Goal: Check status: Check status

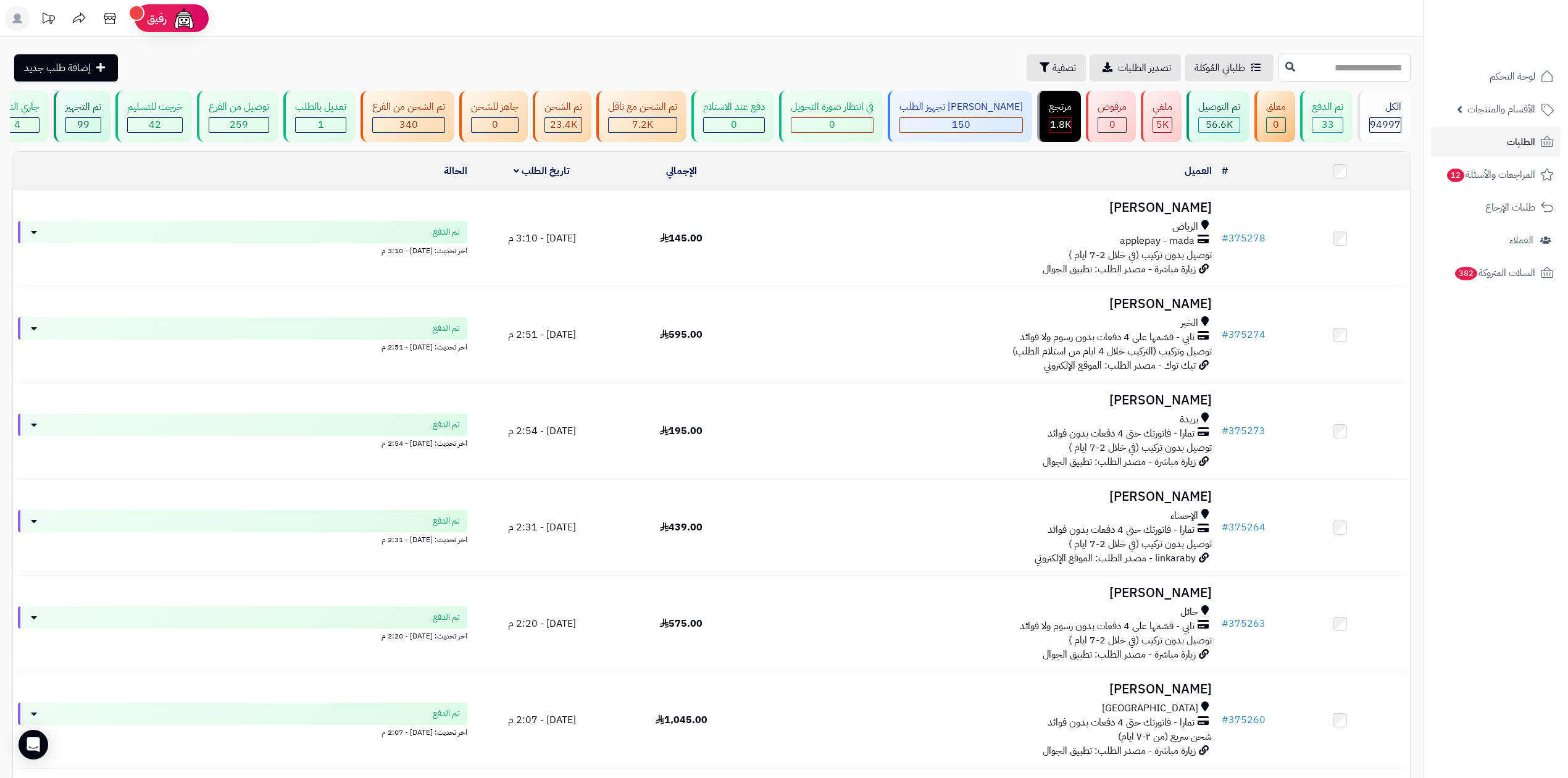
click at [1332, 68] on input "text" at bounding box center [1345, 67] width 132 height 28
paste input "******"
type input "******"
click at [1285, 69] on icon at bounding box center [1290, 66] width 10 height 10
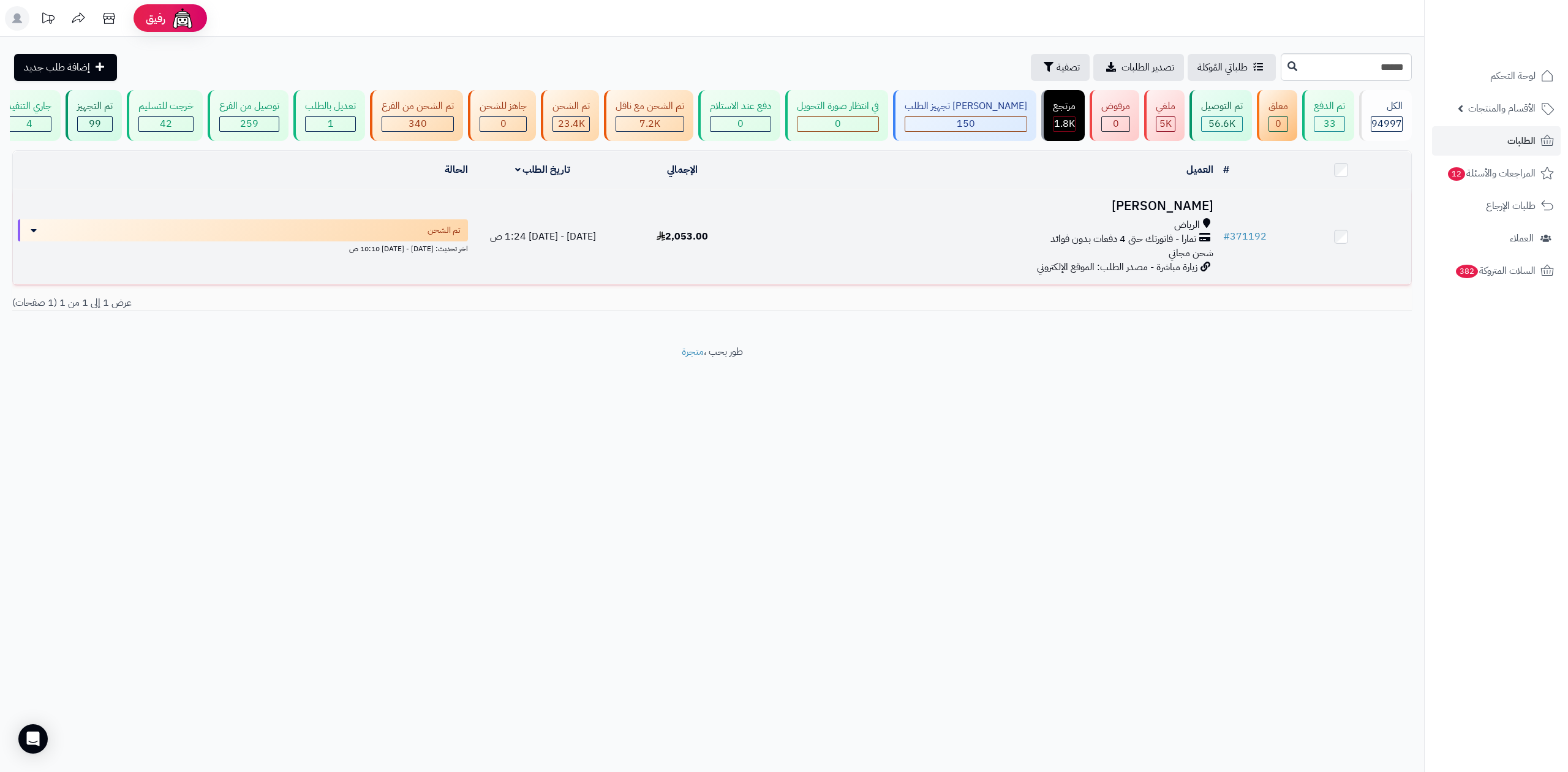
click at [1245, 224] on td "# 371192" at bounding box center [1245, 236] width 53 height 95
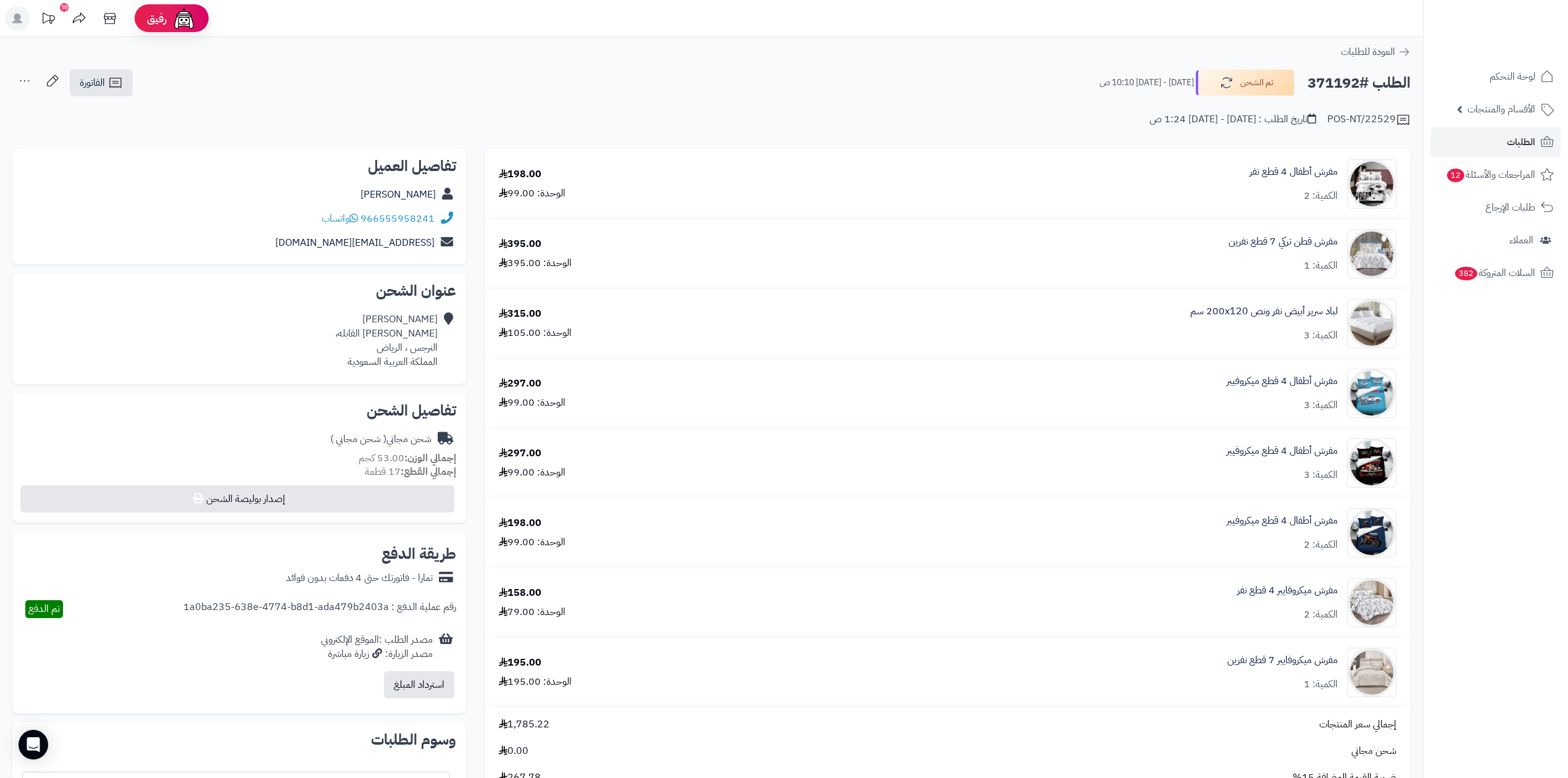
click at [1358, 74] on h2 "الطلب #371192" at bounding box center [1359, 83] width 103 height 25
drag, startPoint x: 384, startPoint y: 226, endPoint x: 442, endPoint y: 220, distance: 58.3
click at [443, 223] on div "966555958241 واتساب" at bounding box center [239, 218] width 434 height 24
click at [434, 119] on div "POS-NT/22529 تاريخ الطلب : الخميس - ٢١ أغسطس ٢٠٢٥ - 1:24 ص" at bounding box center [711, 113] width 1399 height 30
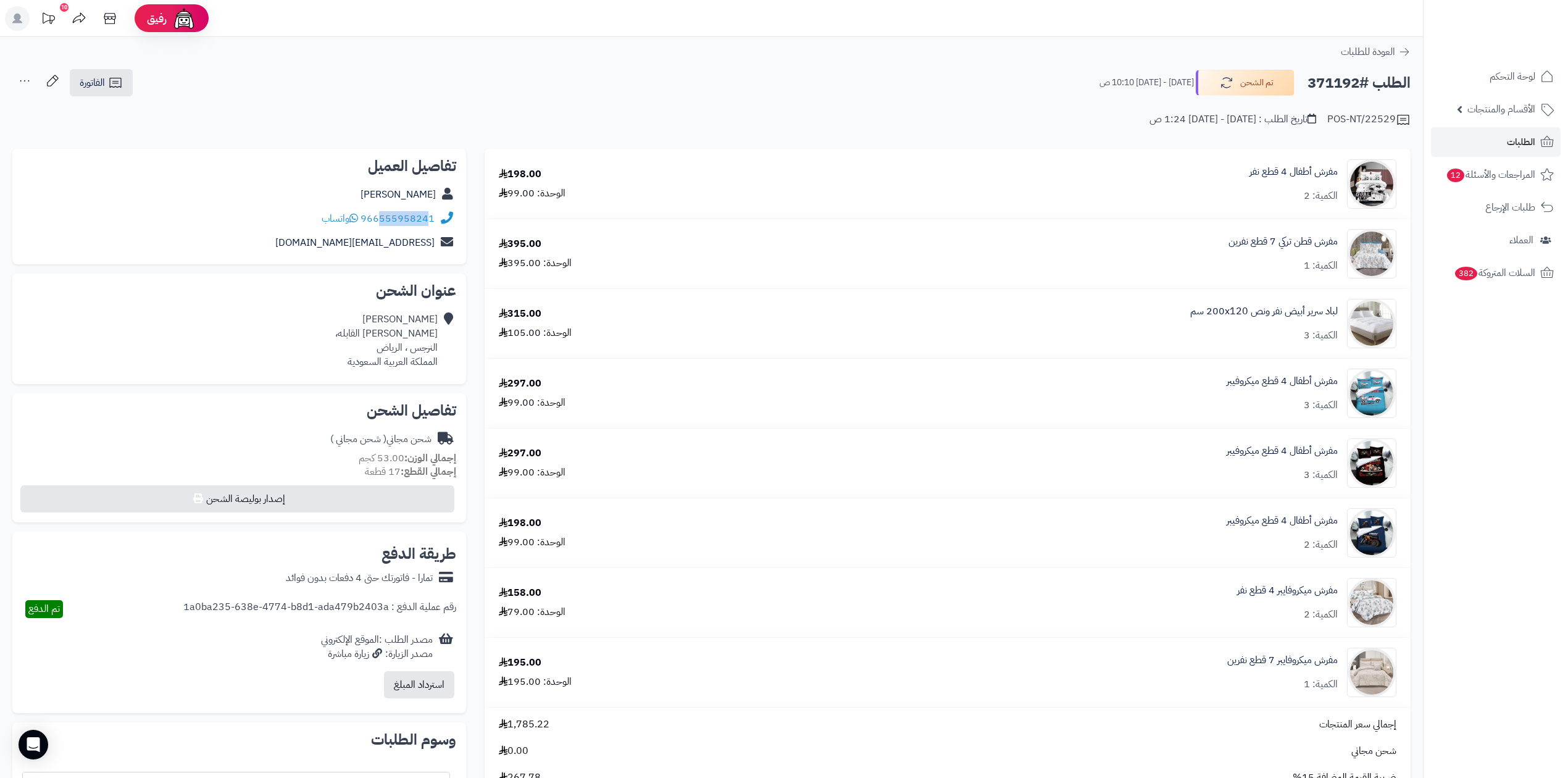
drag, startPoint x: 381, startPoint y: 226, endPoint x: 431, endPoint y: 221, distance: 50.2
click at [431, 221] on div "966555958241 واتساب" at bounding box center [239, 218] width 434 height 24
click at [430, 92] on div "الطلب #371192 تم الشحن الخميس - ٢٨ أغسطس ٢٠٢٥ - 10:10 ص الفاتورة طباعة الفاتورة…" at bounding box center [711, 83] width 1399 height 29
drag, startPoint x: 379, startPoint y: 228, endPoint x: 432, endPoint y: 227, distance: 53.0
click at [432, 227] on div "966555958241 واتساب" at bounding box center [239, 218] width 434 height 24
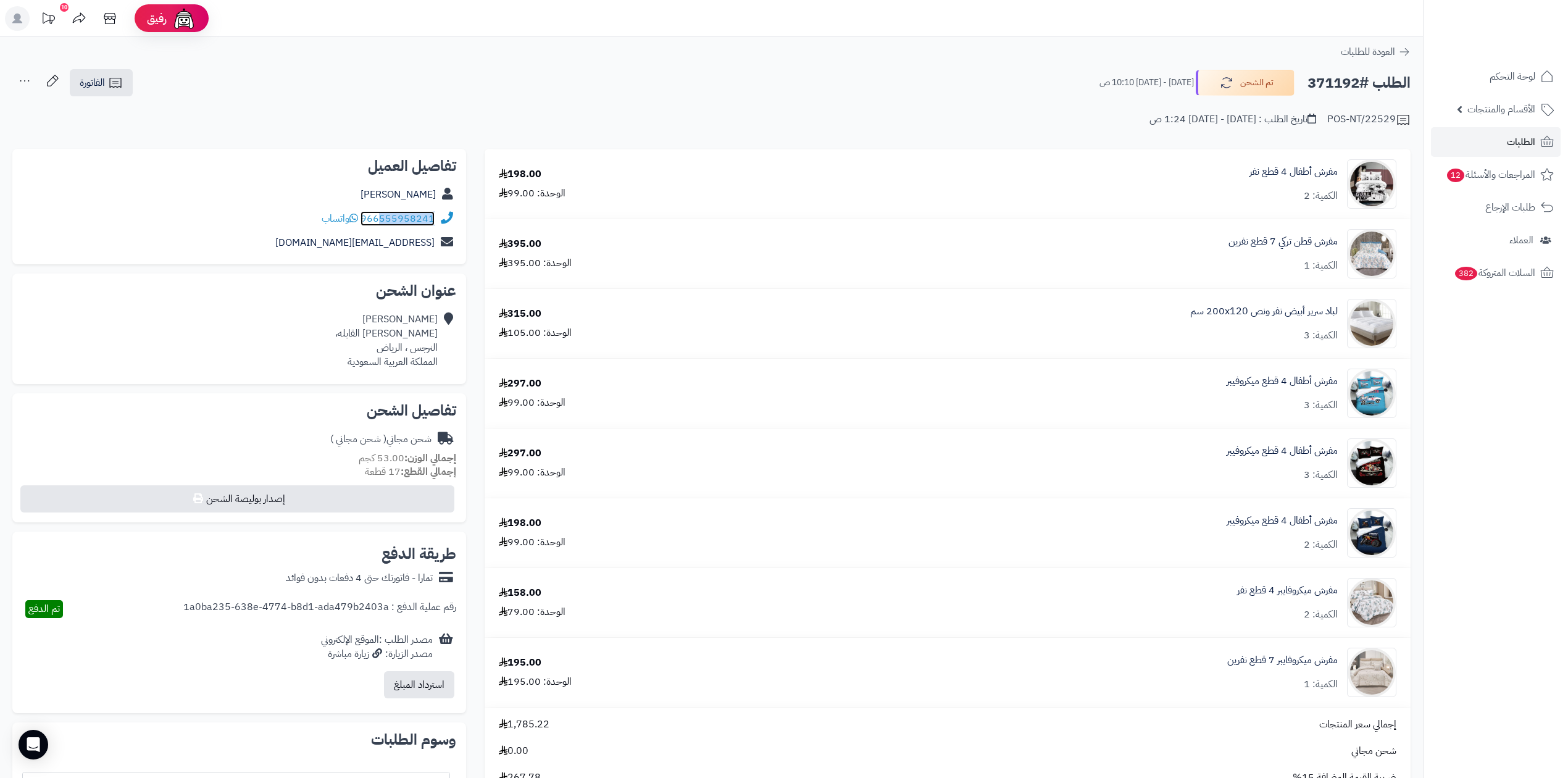
copy link "555958241"
click at [1322, 73] on h2 "الطلب #371192" at bounding box center [1359, 83] width 103 height 25
copy h2 "371192"
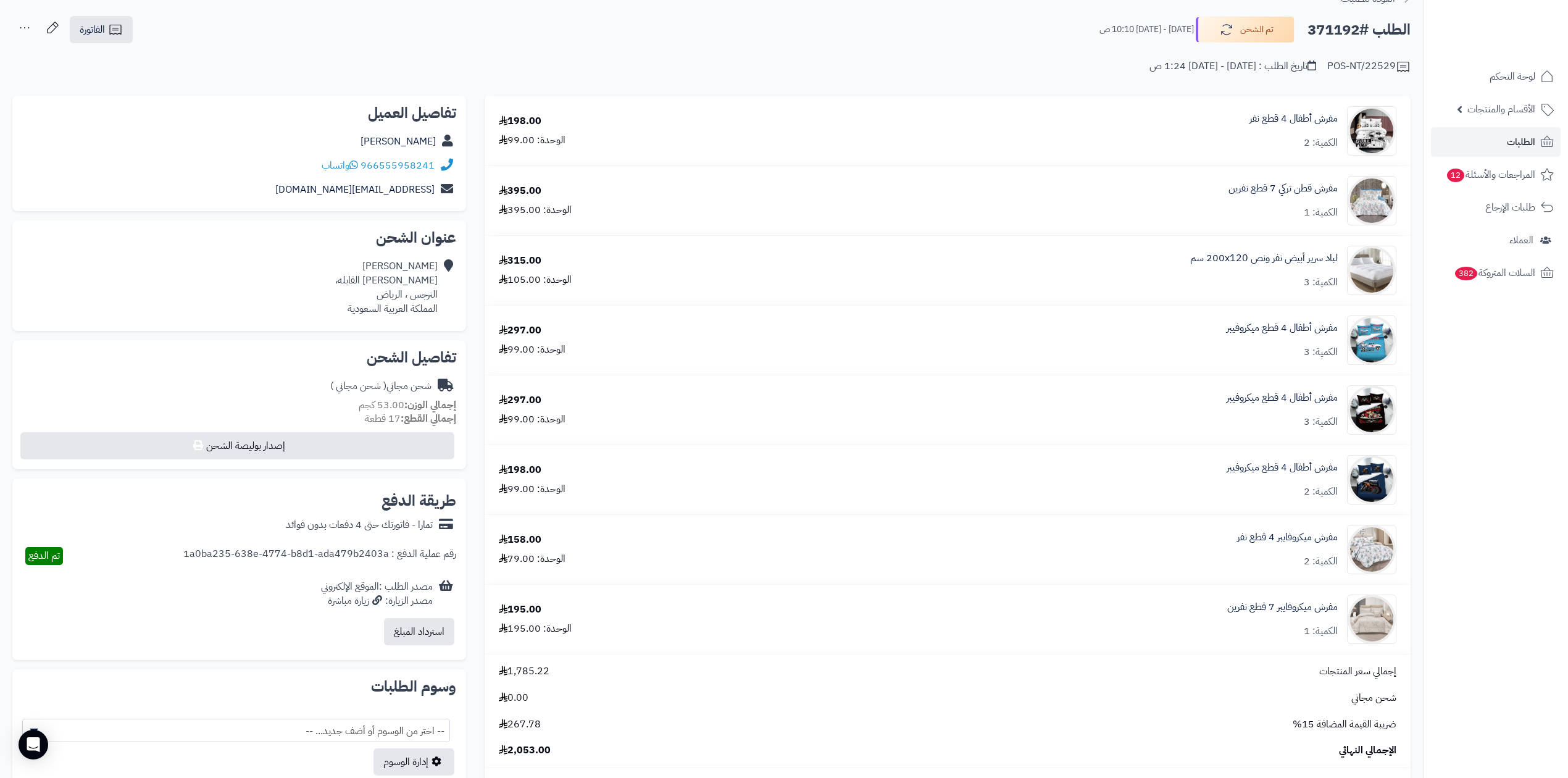
scroll to position [82, 0]
